Goal: Task Accomplishment & Management: Complete application form

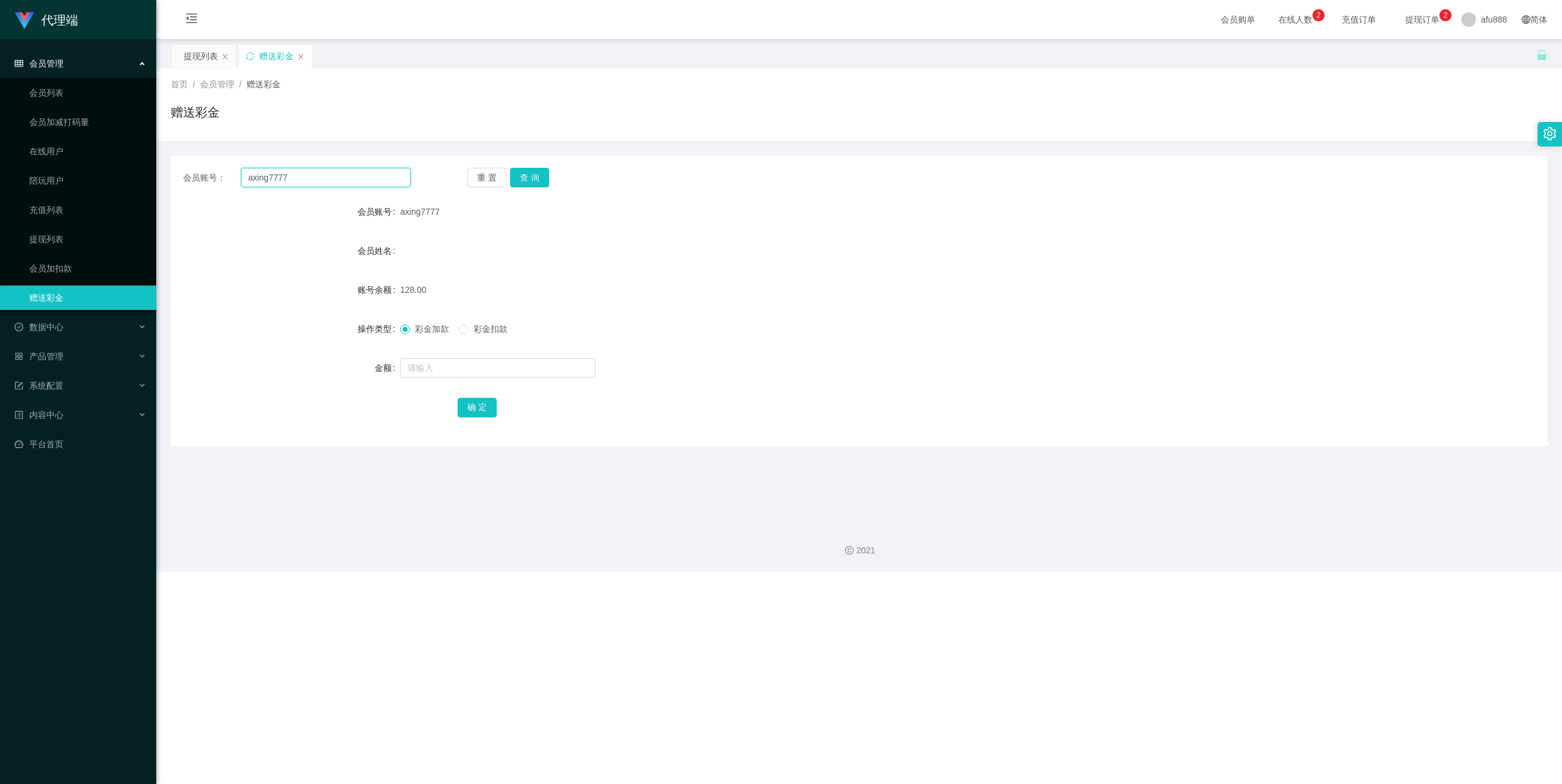
click at [293, 168] on input "axing7777" at bounding box center [326, 178] width 170 height 19
click at [285, 169] on input "axing7777" at bounding box center [326, 178] width 170 height 19
paste input "REXCHAY"
type input "REXCHAY"
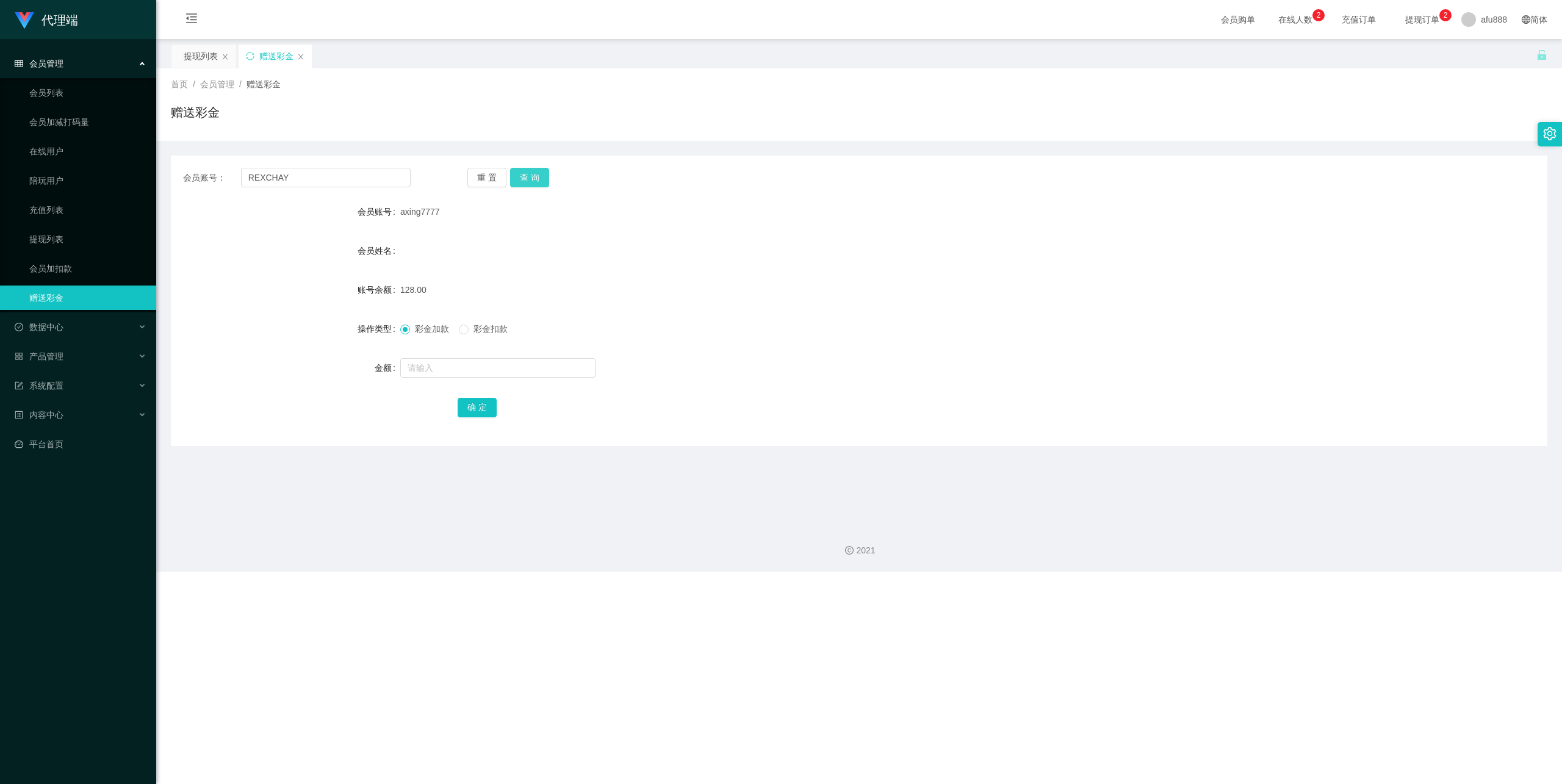
click at [533, 176] on button "查 询" at bounding box center [529, 178] width 39 height 19
click at [465, 369] on input "text" at bounding box center [498, 368] width 195 height 19
type input "88"
click at [473, 405] on button "确 定" at bounding box center [477, 407] width 39 height 19
click at [86, 60] on div "会员管理" at bounding box center [78, 63] width 156 height 24
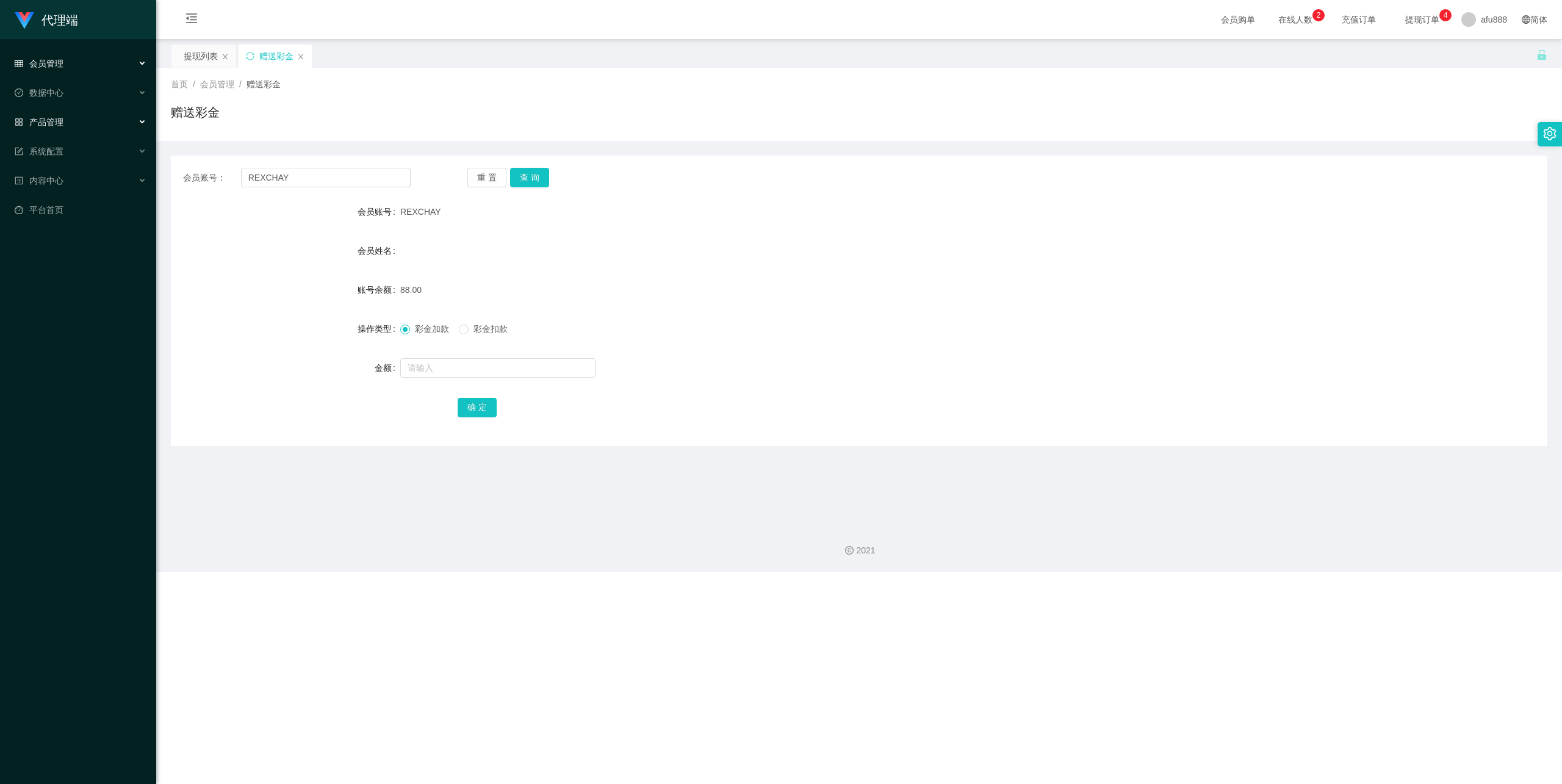
click at [74, 125] on div "产品管理" at bounding box center [78, 122] width 156 height 24
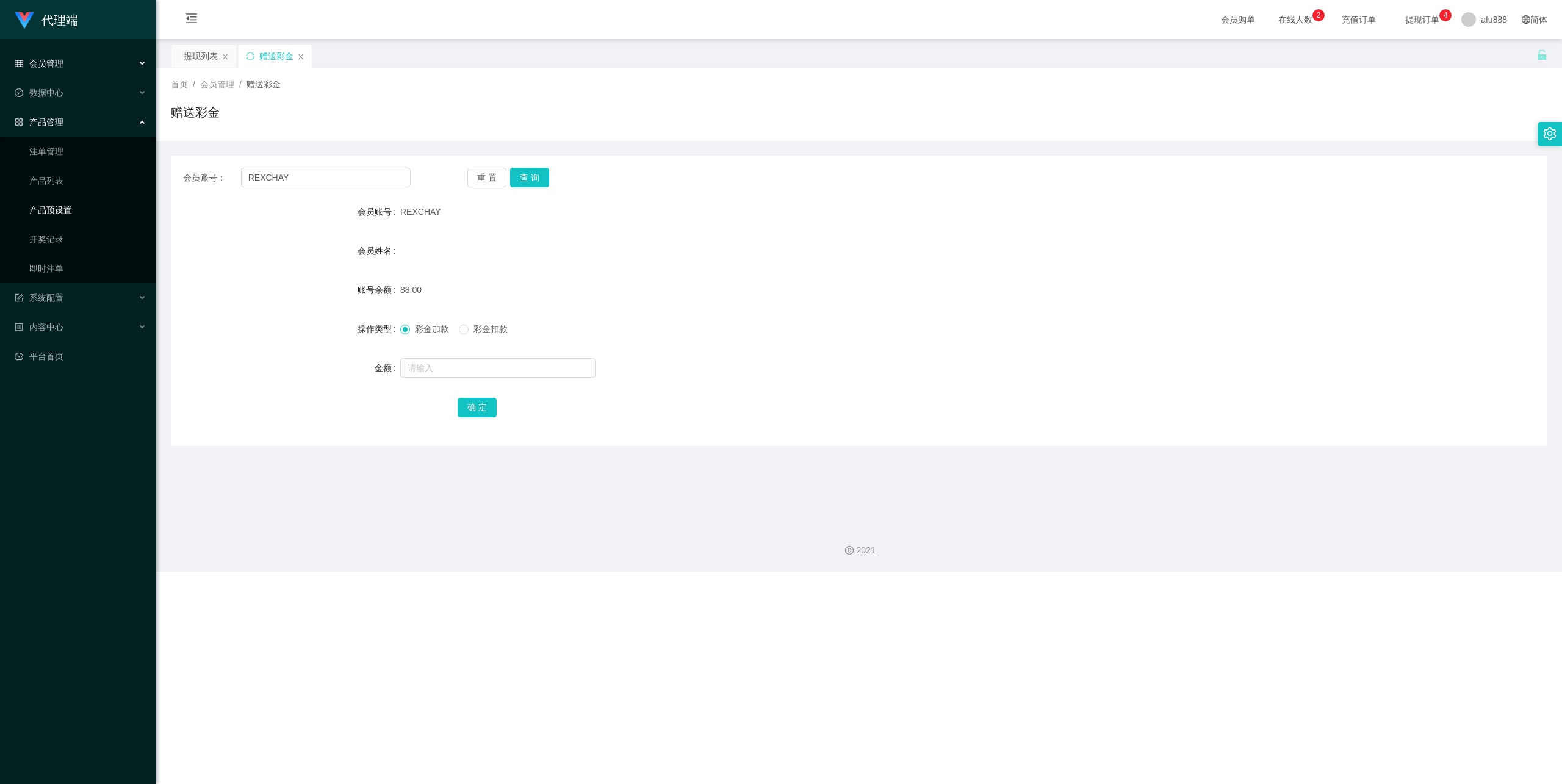
click at [67, 212] on link "产品预设置" at bounding box center [88, 209] width 117 height 24
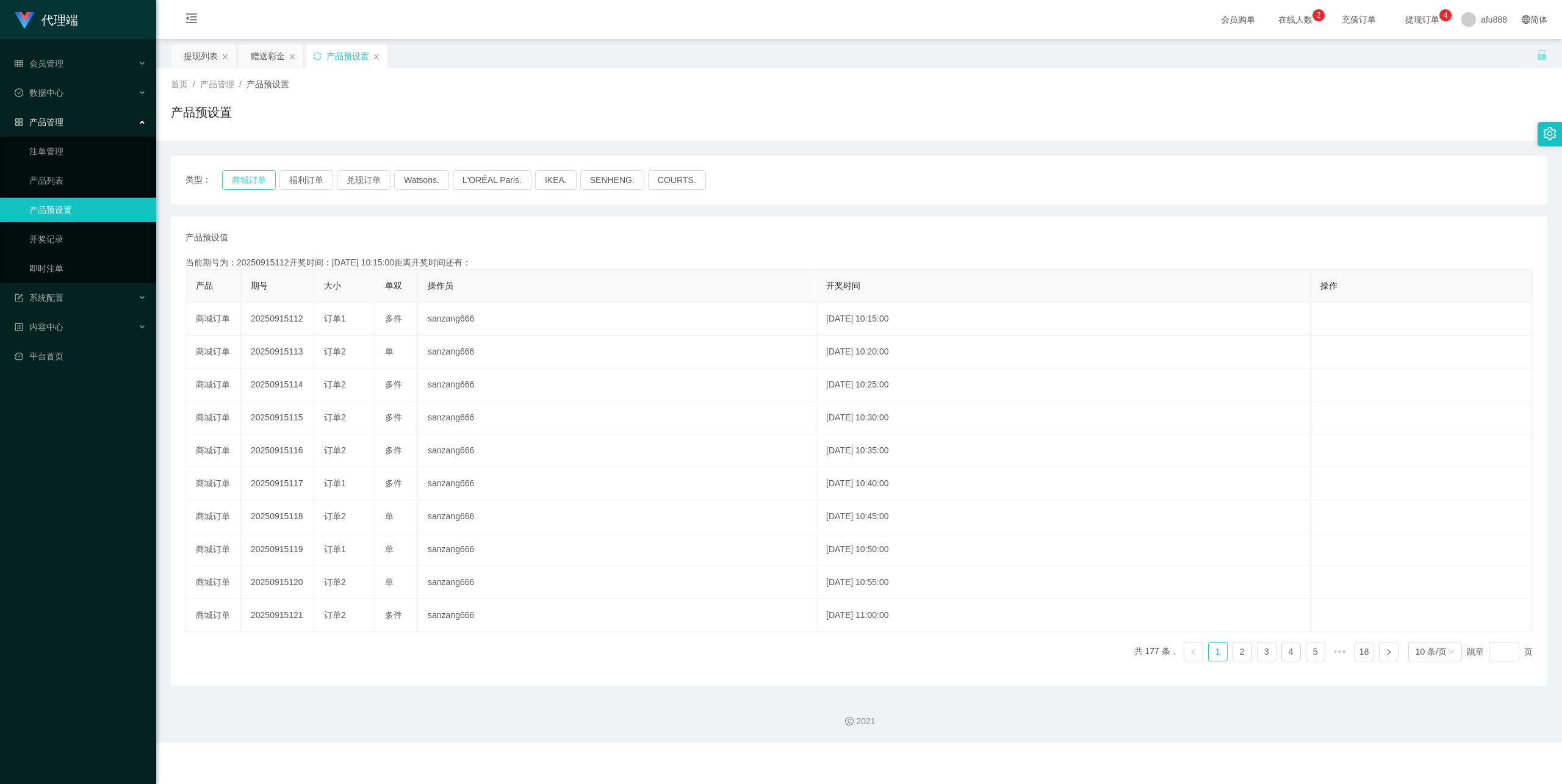
click at [252, 183] on button "商城订单" at bounding box center [248, 180] width 54 height 19
click at [250, 172] on button "商城订单" at bounding box center [248, 180] width 54 height 19
click at [100, 69] on div "会员管理" at bounding box center [78, 63] width 156 height 24
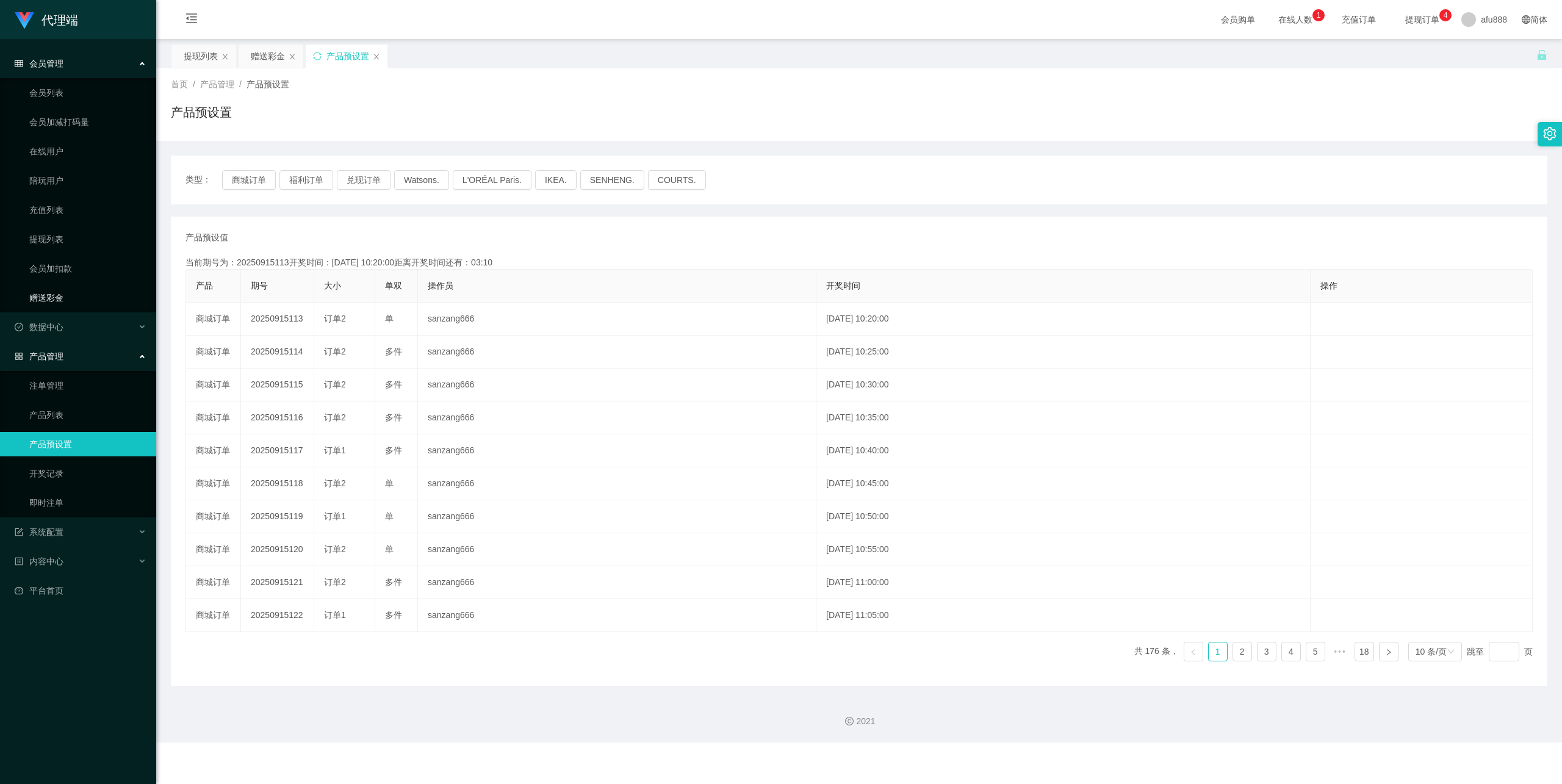
click at [83, 299] on link "赠送彩金" at bounding box center [88, 297] width 117 height 24
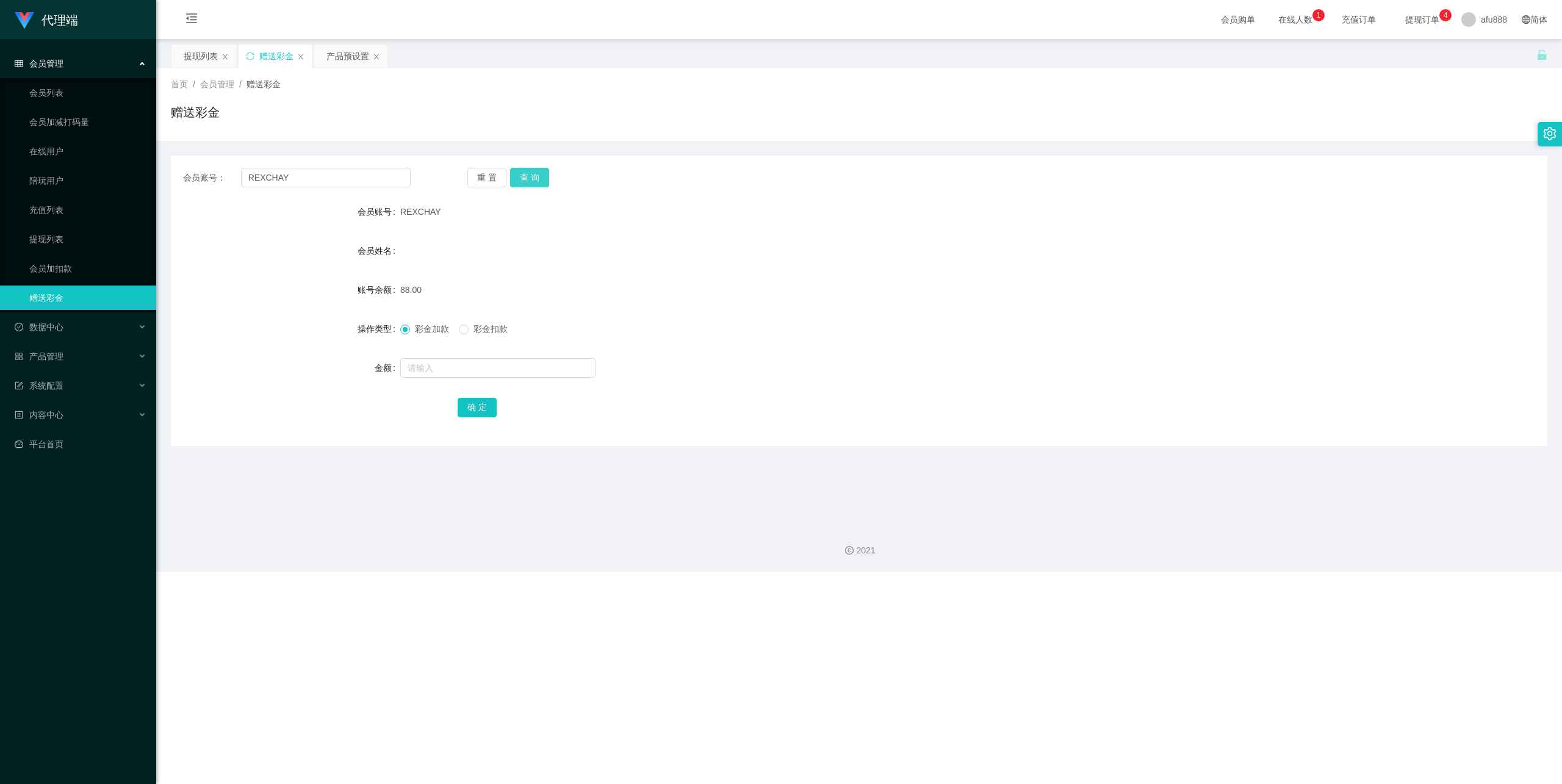
click at [534, 172] on button "查 询" at bounding box center [529, 178] width 39 height 19
click at [488, 332] on span "彩金扣款" at bounding box center [491, 329] width 44 height 10
click at [486, 363] on input "text" at bounding box center [498, 368] width 195 height 19
type input "39"
click at [491, 405] on button "确 定" at bounding box center [477, 407] width 39 height 19
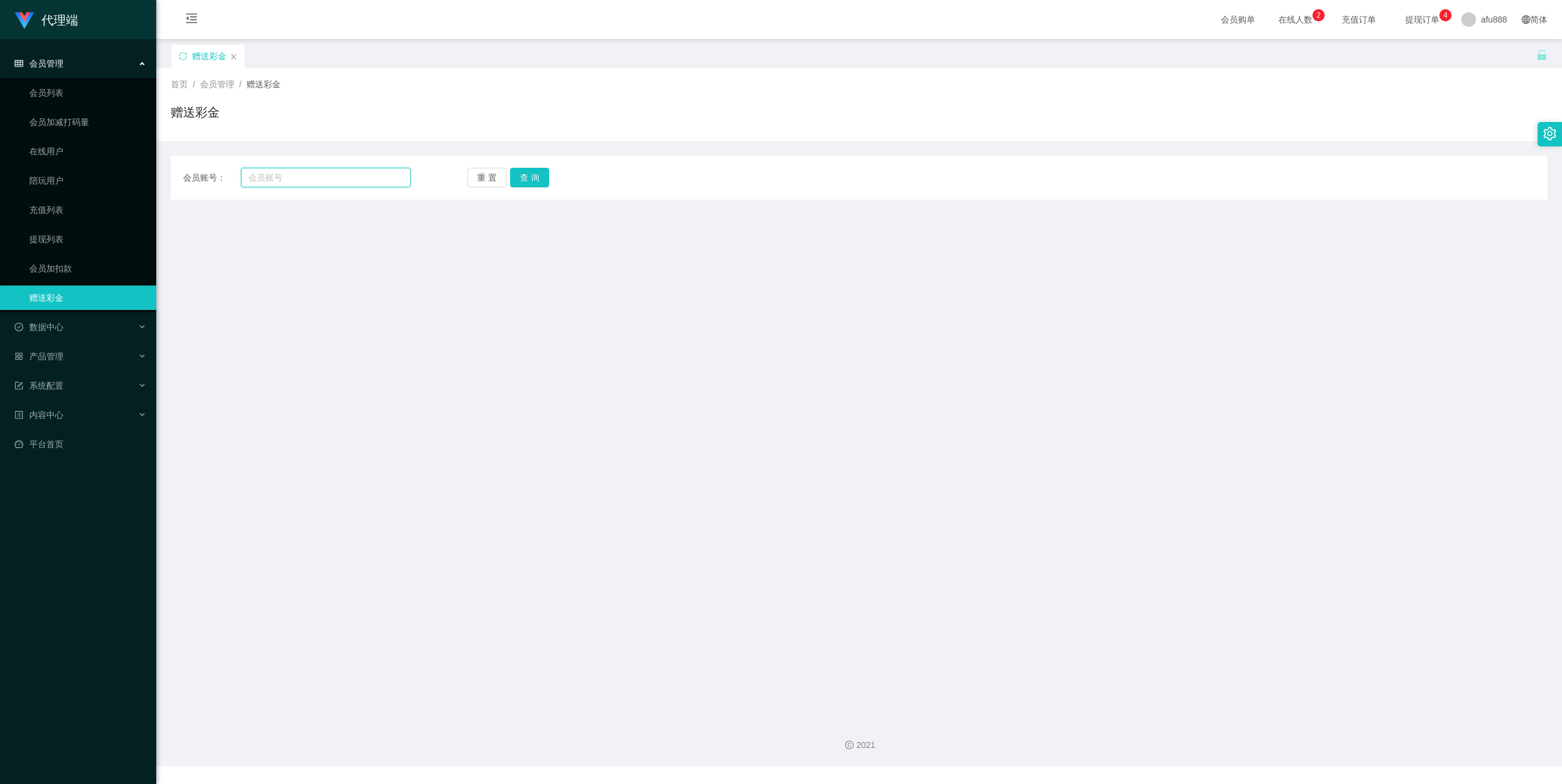
click at [356, 172] on input "text" at bounding box center [326, 178] width 170 height 19
click at [528, 177] on button "查 询" at bounding box center [529, 178] width 39 height 19
click at [453, 399] on main "关闭左侧 关闭右侧 关闭其它 刷新页面 赠送彩金 首页 / 会员管理 / 赠送彩金 / 赠送彩金 会员账号： 重 置 查 询 会员账号 会员姓名 账号余额 操…" at bounding box center [859, 374] width 1406 height 671
